Goal: Task Accomplishment & Management: Use online tool/utility

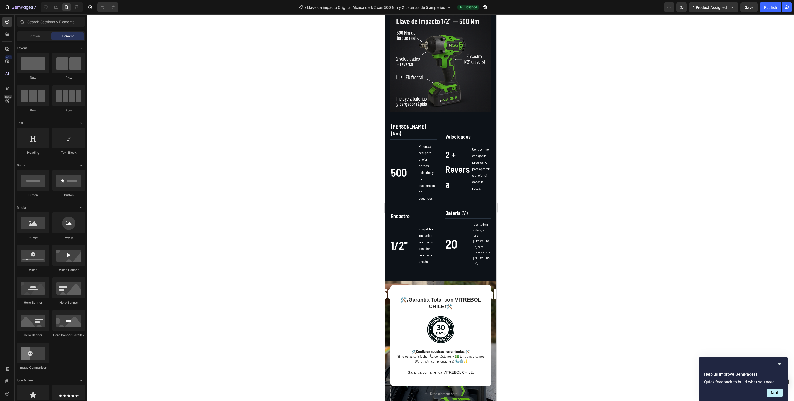
scroll to position [387, 0]
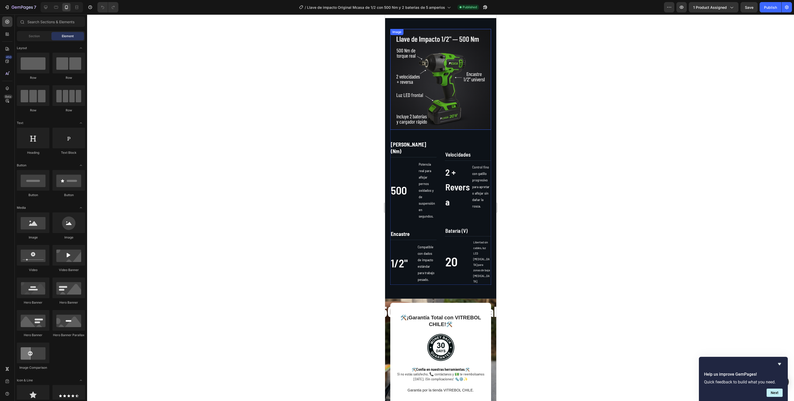
click at [425, 94] on img at bounding box center [440, 79] width 101 height 101
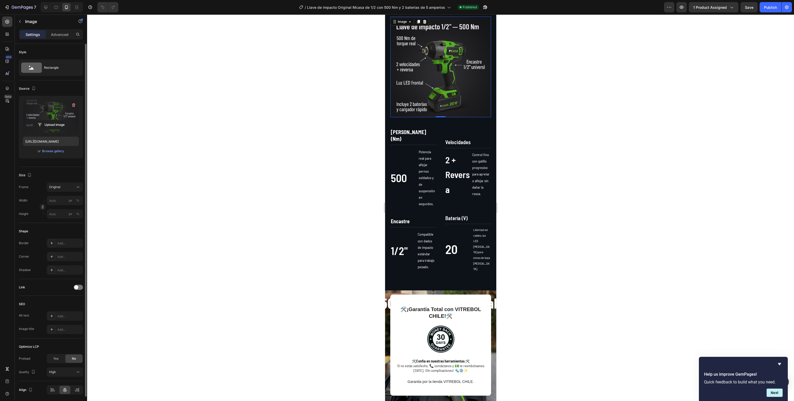
click at [44, 111] on label at bounding box center [51, 116] width 56 height 33
click at [44, 120] on input "file" at bounding box center [51, 124] width 36 height 9
click at [52, 139] on input "[URL][DOMAIN_NAME]" at bounding box center [51, 141] width 56 height 9
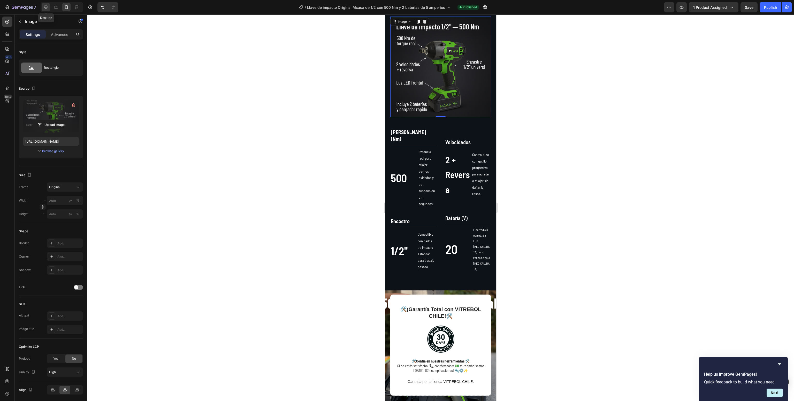
click at [42, 7] on div at bounding box center [46, 7] width 8 height 8
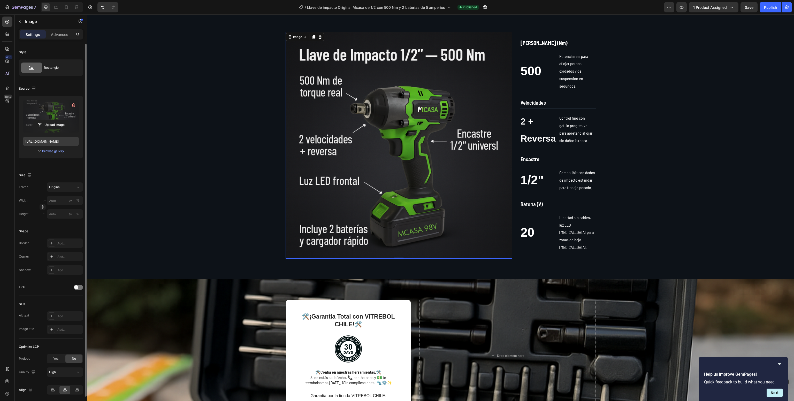
scroll to position [284, 0]
click at [54, 139] on input "[URL][DOMAIN_NAME]" at bounding box center [51, 141] width 56 height 9
paste input "0496be3d-e81c-4c5b-b244-34500f1cf917"
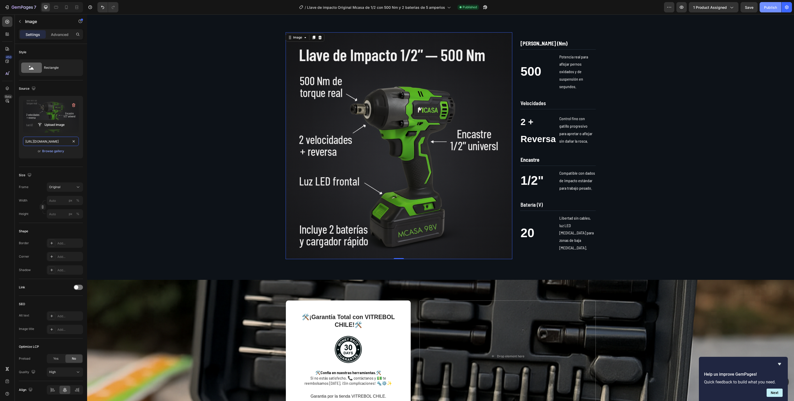
type input "[URL][DOMAIN_NAME]"
click at [773, 3] on button "Publish" at bounding box center [771, 7] width 22 height 10
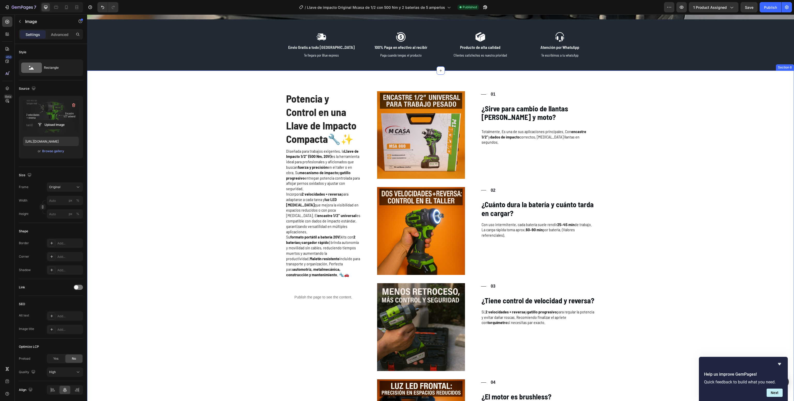
scroll to position [812, 0]
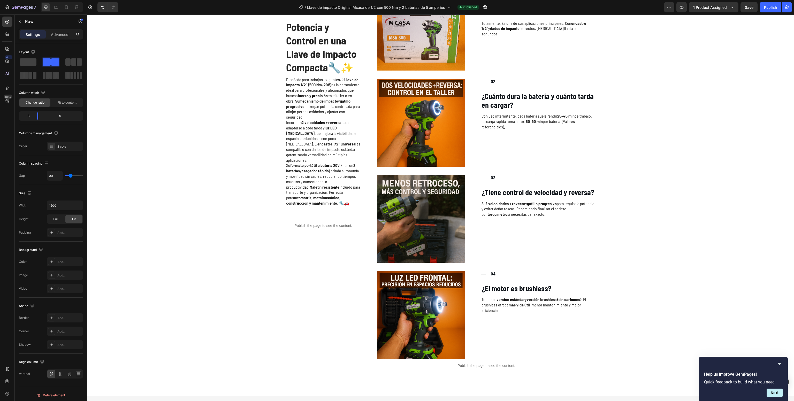
click at [358, 232] on div "Potencia y Control en una Llave de Impacto Compacta 🔧✨ Heading Diseñada para tr…" at bounding box center [441, 179] width 310 height 393
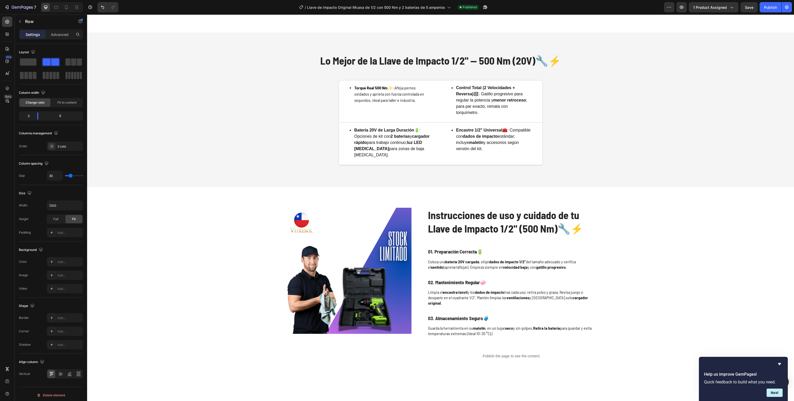
scroll to position [1289, 0]
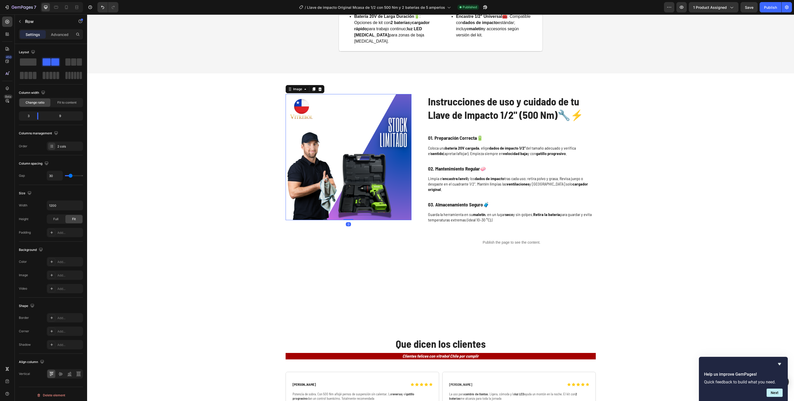
click at [341, 176] on img at bounding box center [349, 157] width 126 height 126
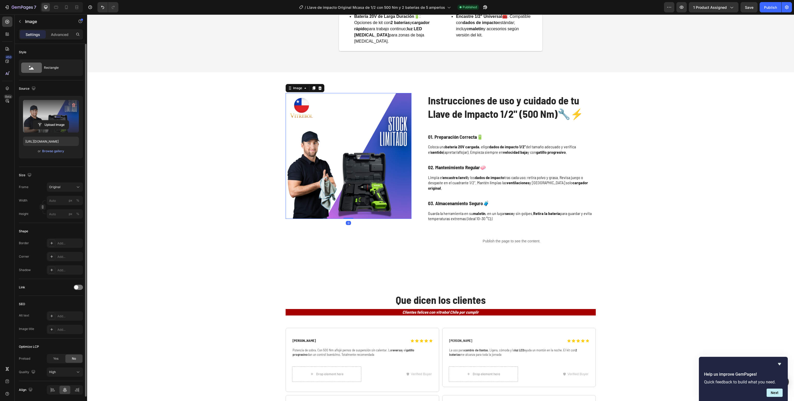
click at [57, 120] on label at bounding box center [51, 116] width 56 height 33
click at [57, 120] on input "file" at bounding box center [51, 124] width 36 height 9
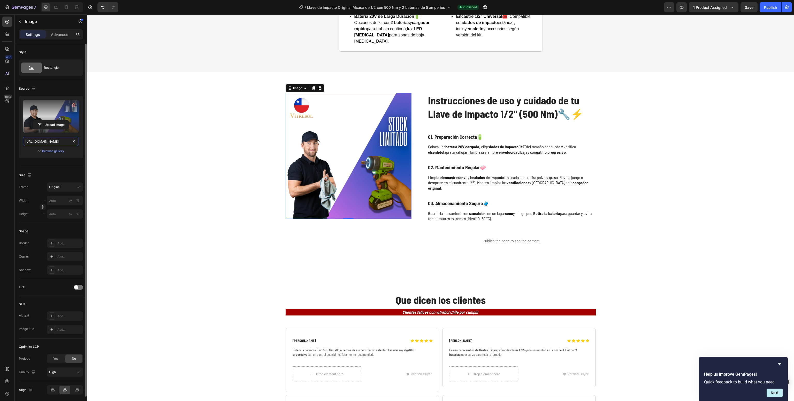
click at [54, 139] on input "[URL][DOMAIN_NAME]" at bounding box center [51, 141] width 56 height 9
click at [64, 3] on div at bounding box center [66, 7] width 8 height 8
type input "[URL][DOMAIN_NAME]"
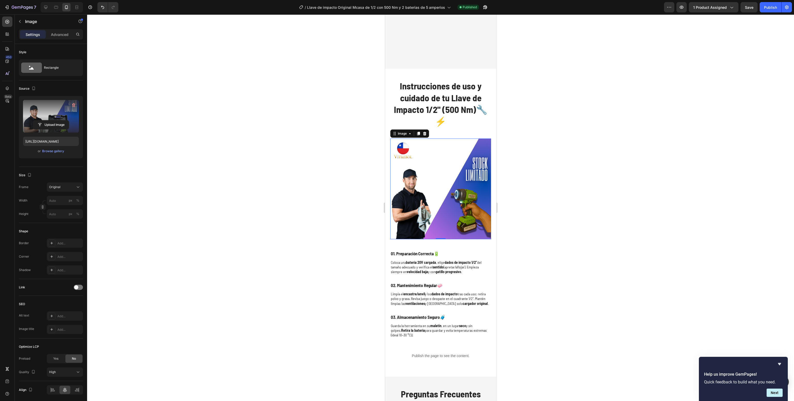
scroll to position [1429, 0]
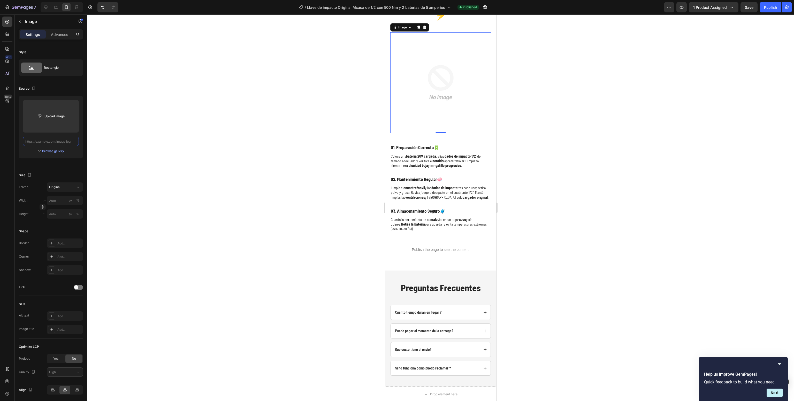
paste input "[URL][DOMAIN_NAME]"
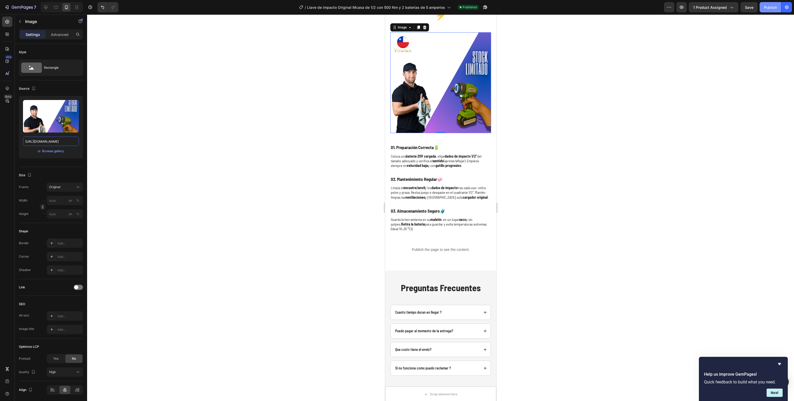
type input "[URL][DOMAIN_NAME]"
click at [774, 5] on div "Publish" at bounding box center [770, 7] width 13 height 5
